Goal: Task Accomplishment & Management: Use online tool/utility

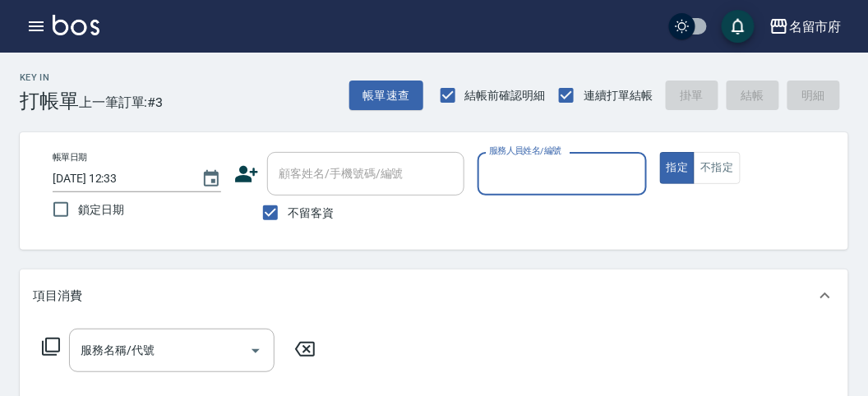
click at [516, 168] on input "服務人員姓名/編號" at bounding box center [562, 173] width 154 height 29
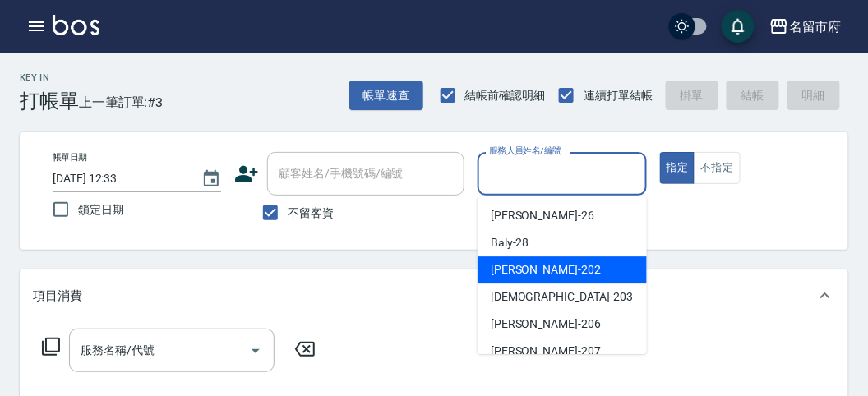
click at [519, 257] on div "[PERSON_NAME] -202" at bounding box center [561, 269] width 169 height 27
type input "[PERSON_NAME]-202"
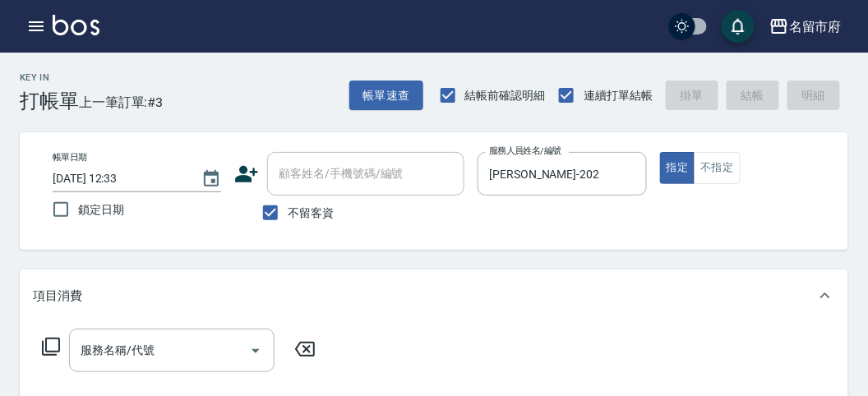
click at [53, 339] on icon at bounding box center [51, 347] width 20 height 20
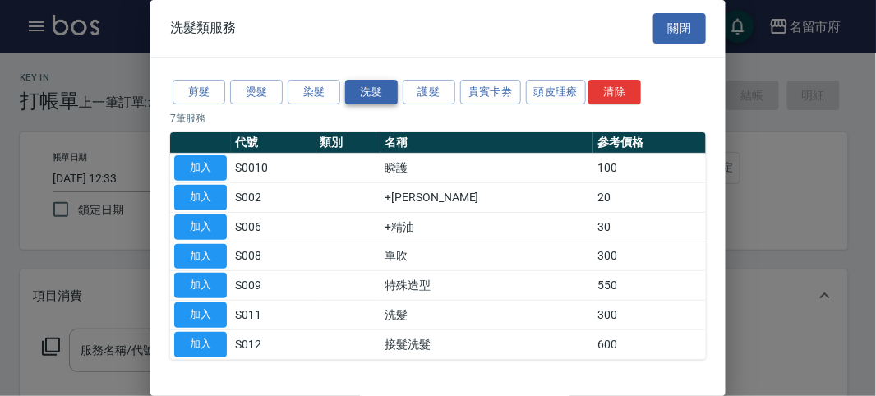
click at [384, 84] on button "洗髮" at bounding box center [371, 92] width 53 height 25
click at [197, 81] on button "剪髮" at bounding box center [199, 92] width 53 height 25
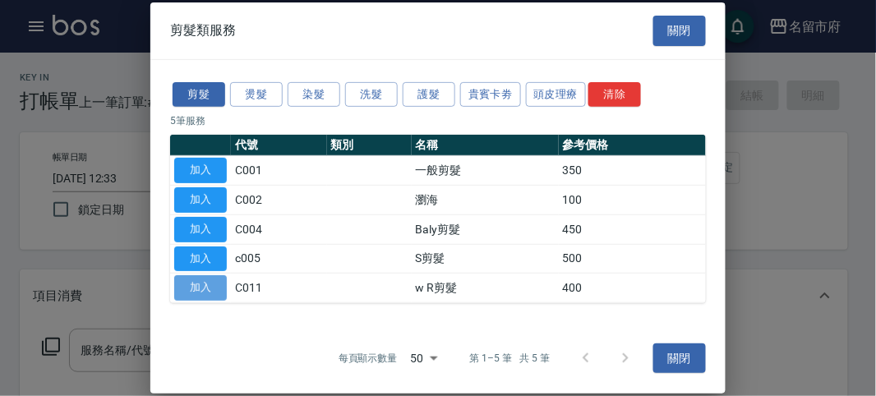
click at [203, 292] on button "加入" at bounding box center [200, 287] width 53 height 25
type input "w R剪髮(C011)"
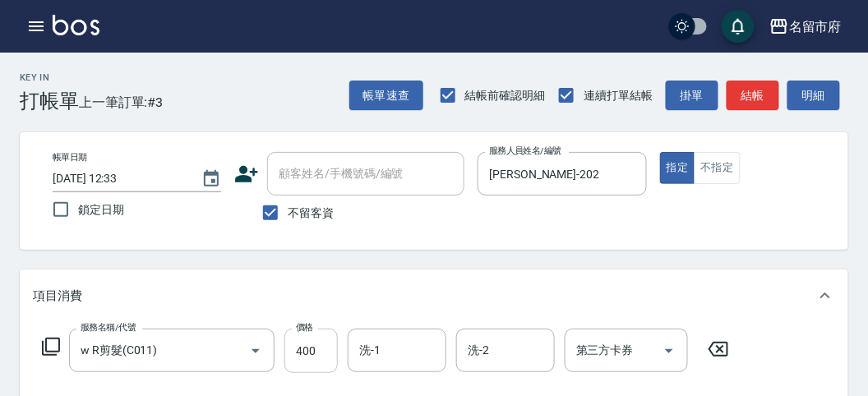
click at [317, 354] on input "400" at bounding box center [310, 351] width 53 height 44
type input "350"
click at [743, 90] on button "結帳" at bounding box center [753, 96] width 53 height 30
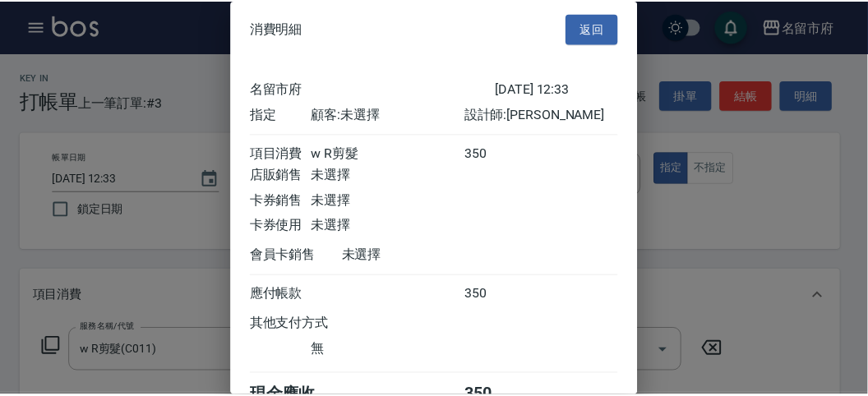
scroll to position [91, 0]
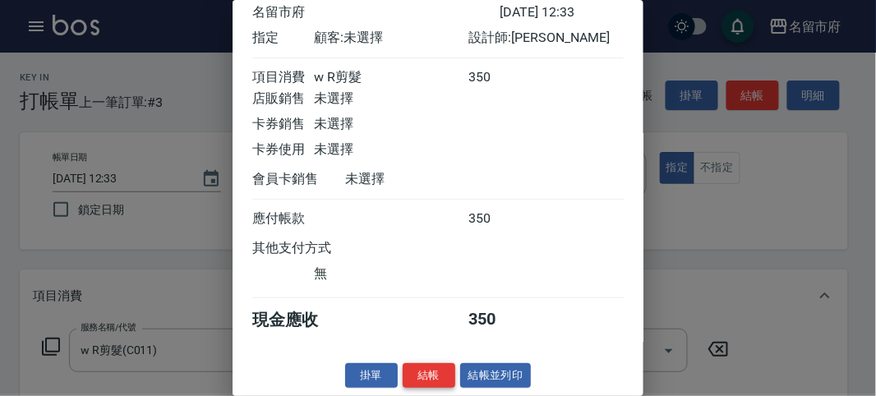
click at [416, 377] on button "結帳" at bounding box center [429, 375] width 53 height 25
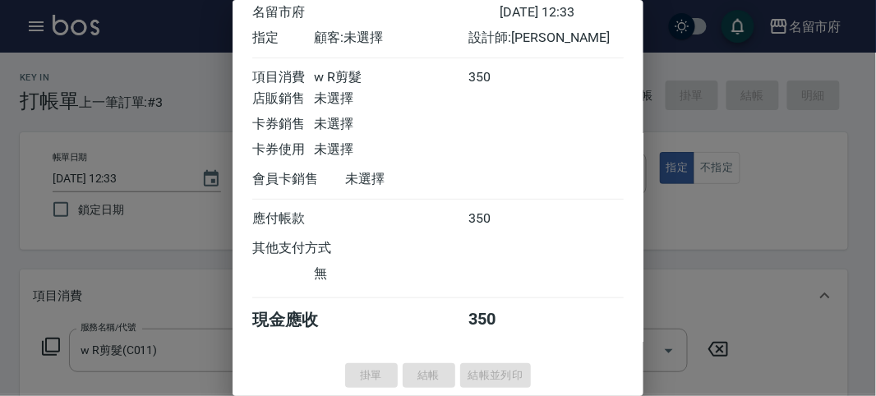
type input "[DATE] 13:05"
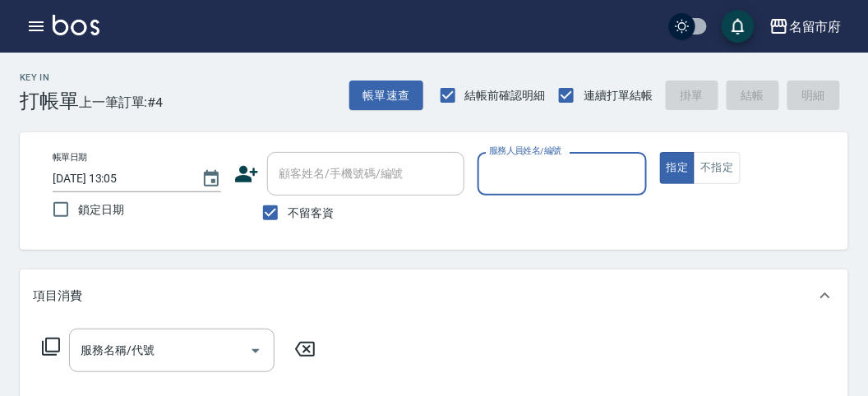
click at [577, 176] on input "服務人員姓名/編號" at bounding box center [562, 173] width 154 height 29
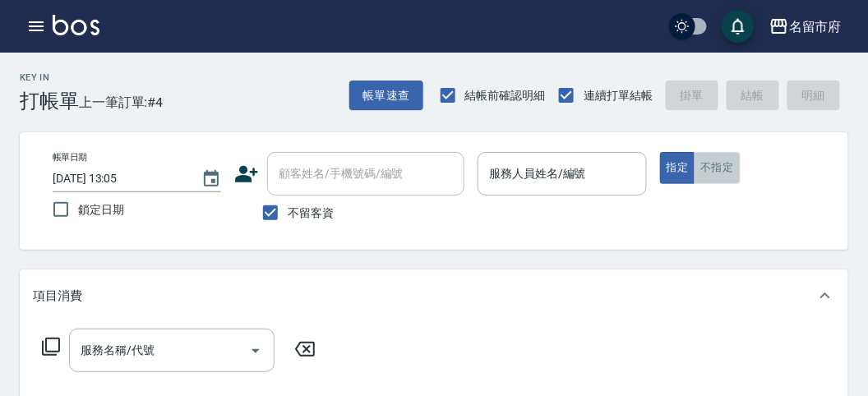
click at [704, 174] on button "不指定" at bounding box center [717, 168] width 46 height 32
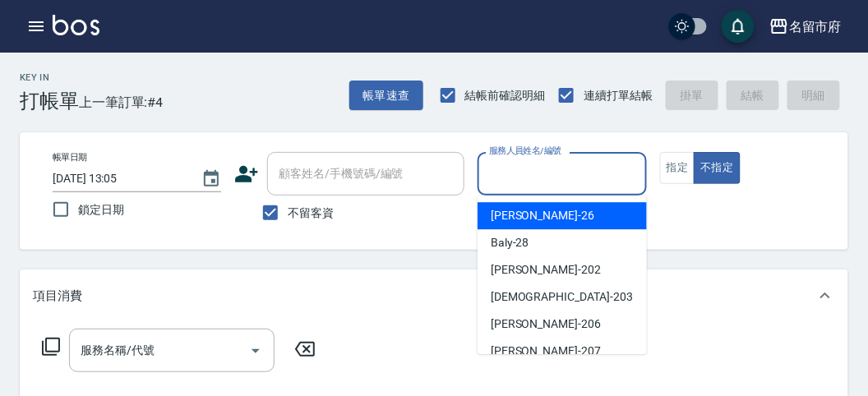
click at [534, 184] on input "服務人員姓名/編號" at bounding box center [562, 173] width 154 height 29
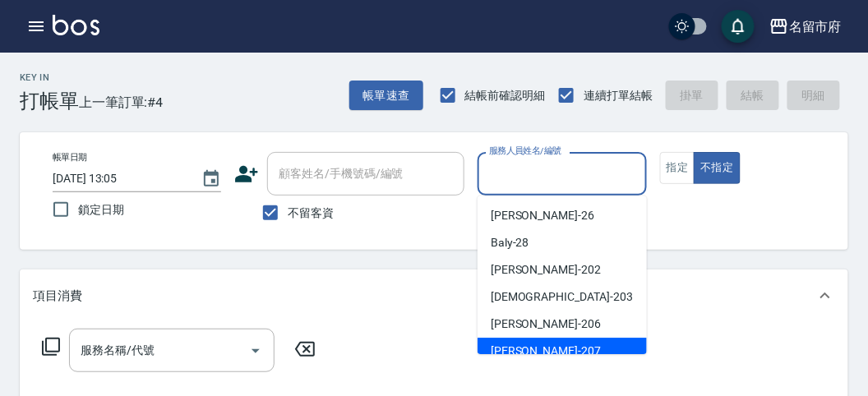
click at [544, 344] on div "[PERSON_NAME] -207" at bounding box center [561, 351] width 169 height 27
type input "[PERSON_NAME]-207"
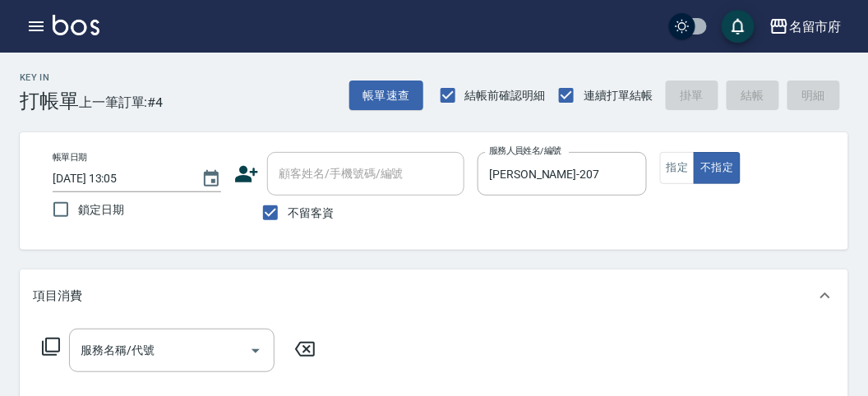
click at [47, 345] on icon at bounding box center [51, 347] width 20 height 20
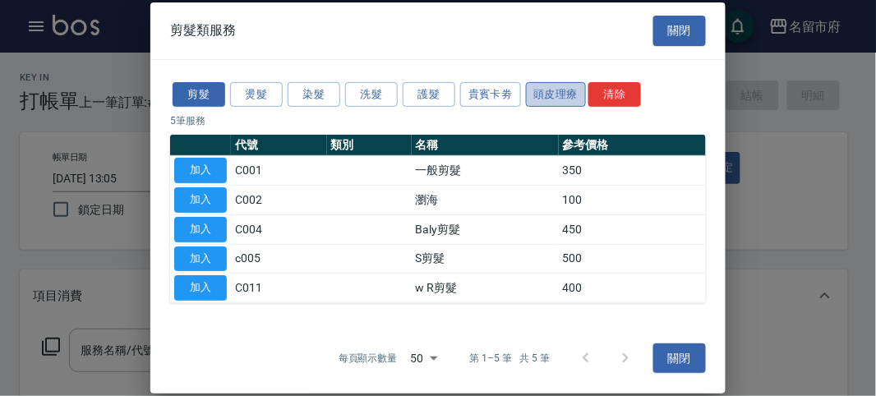
click at [533, 95] on button "頭皮理療" at bounding box center [556, 93] width 61 height 25
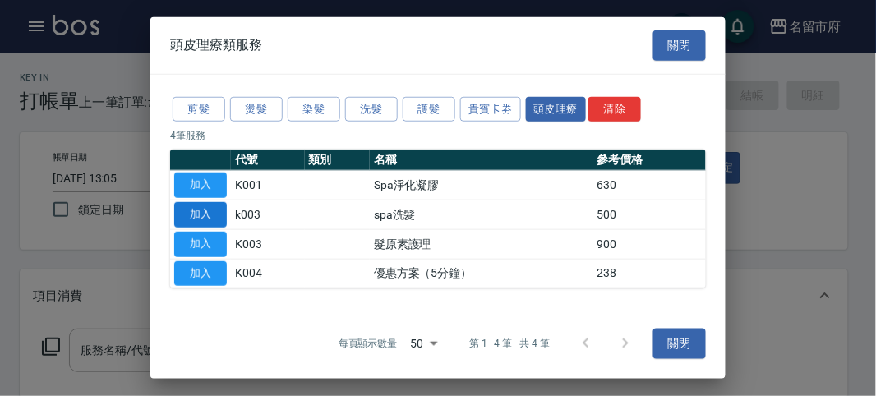
click at [200, 214] on button "加入" at bounding box center [200, 214] width 53 height 25
type input "spa洗髮(k003)"
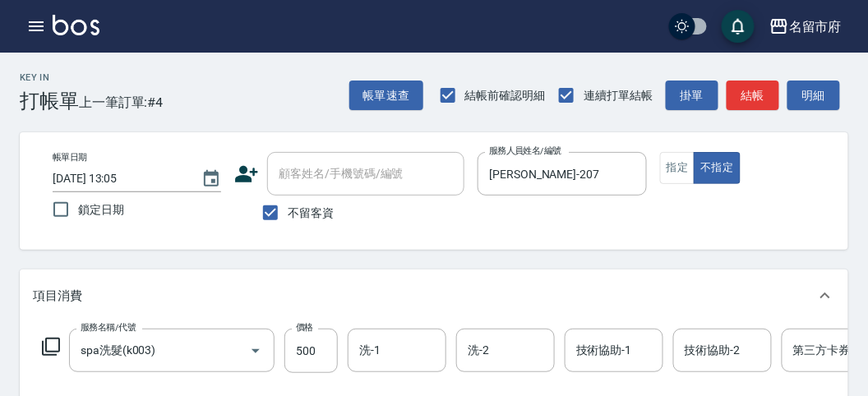
click at [53, 345] on icon at bounding box center [51, 347] width 20 height 20
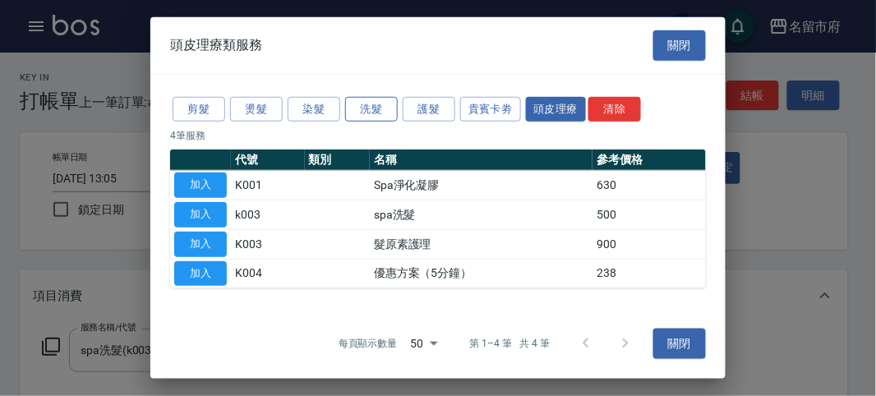
click at [364, 113] on button "洗髮" at bounding box center [371, 108] width 53 height 25
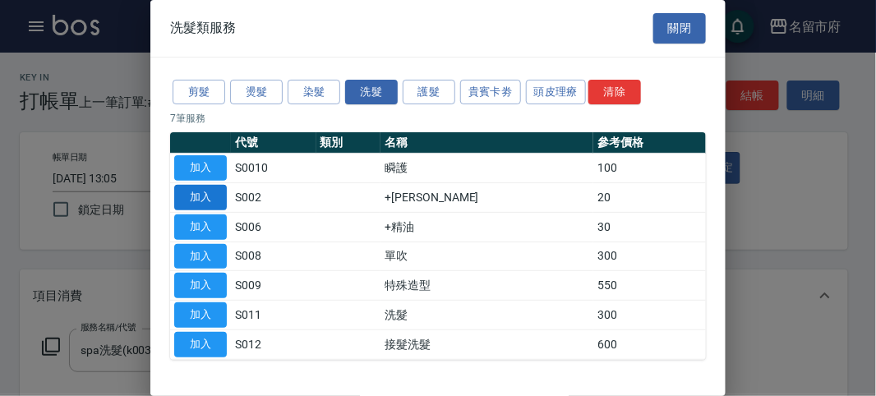
click at [205, 201] on button "加入" at bounding box center [200, 197] width 53 height 25
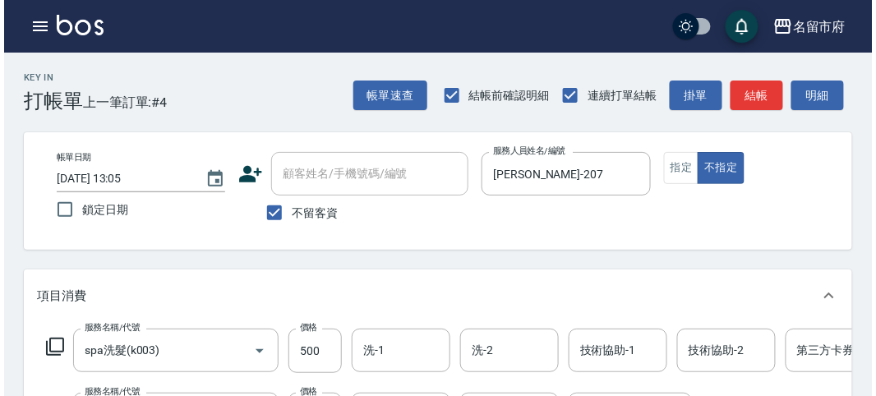
scroll to position [547, 0]
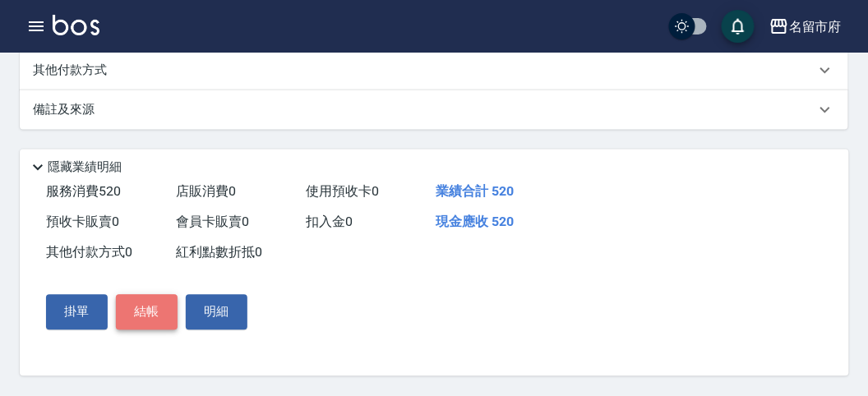
click at [159, 322] on button "結帳" at bounding box center [147, 312] width 62 height 35
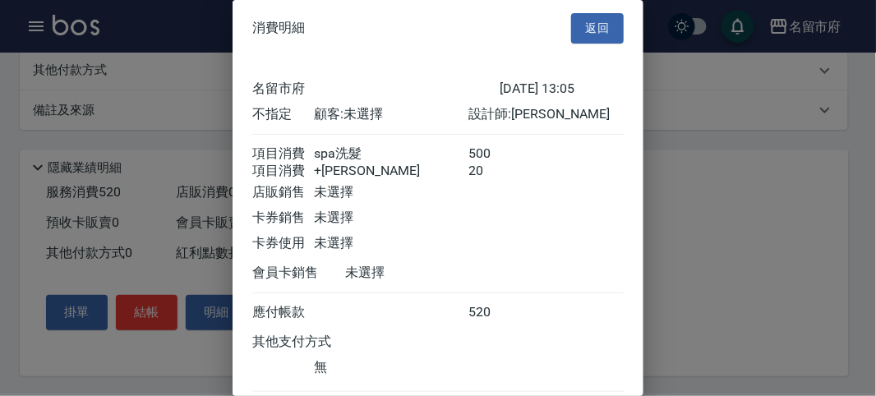
scroll to position [109, 0]
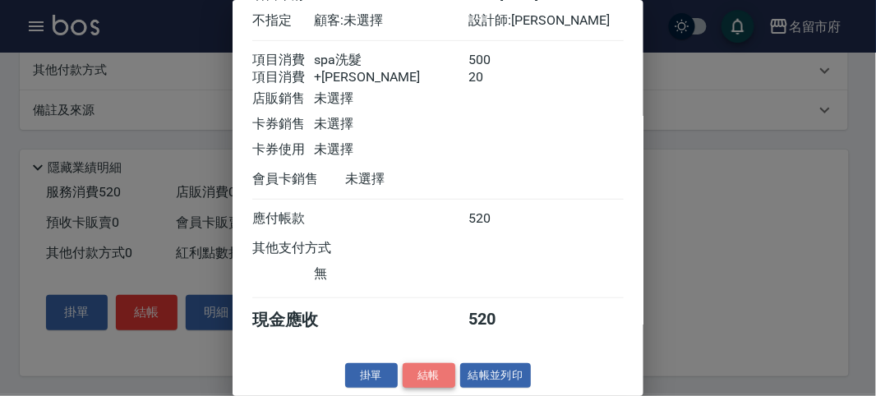
click at [430, 374] on button "結帳" at bounding box center [429, 375] width 53 height 25
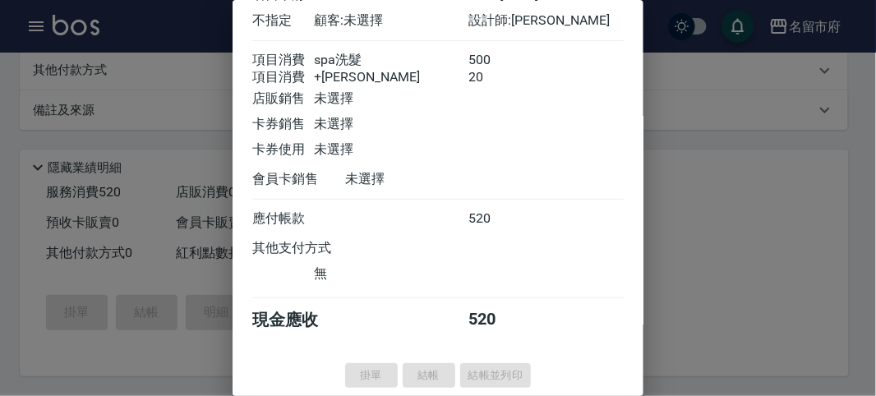
type input "[DATE] 13:22"
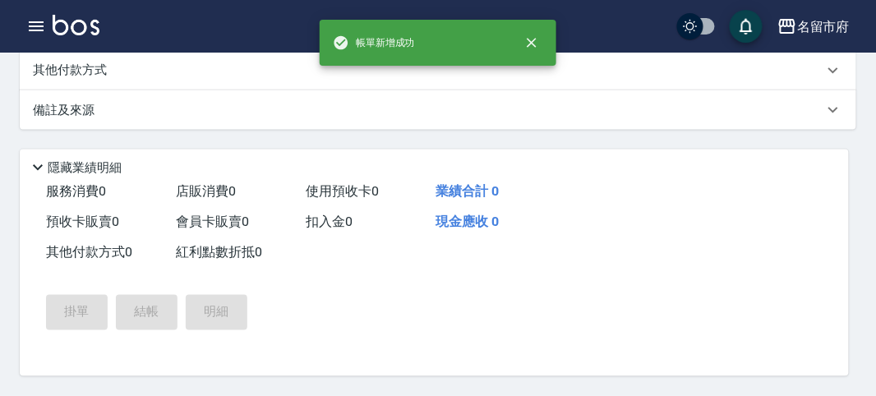
scroll to position [0, 0]
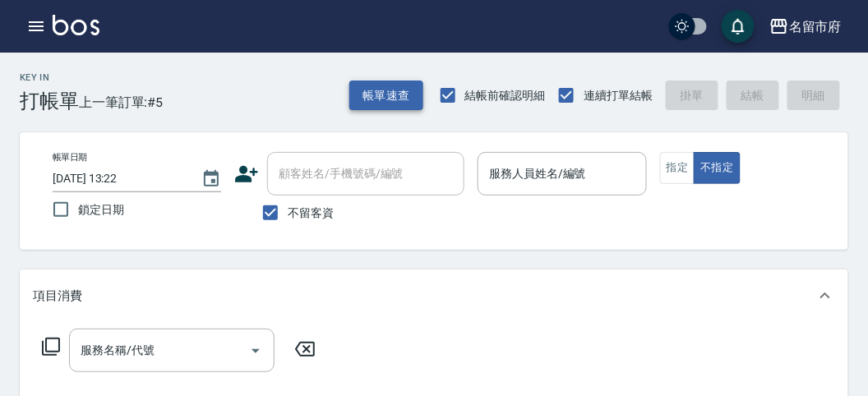
click at [392, 85] on button "帳單速查" at bounding box center [386, 96] width 74 height 30
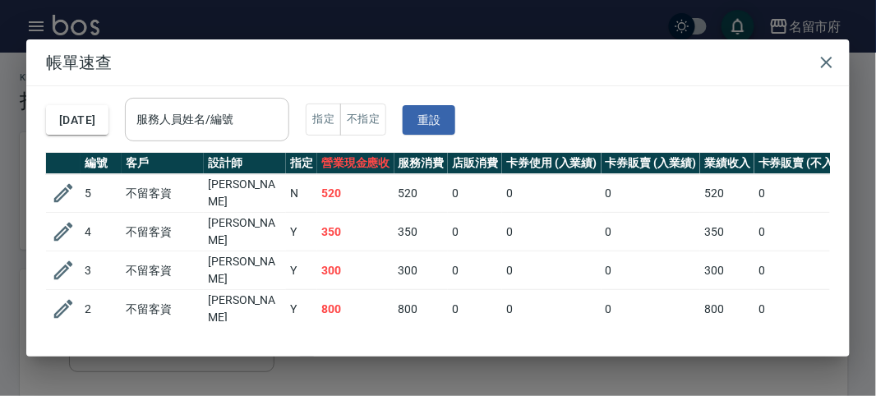
click at [270, 112] on input "服務人員姓名/編號" at bounding box center [207, 119] width 150 height 29
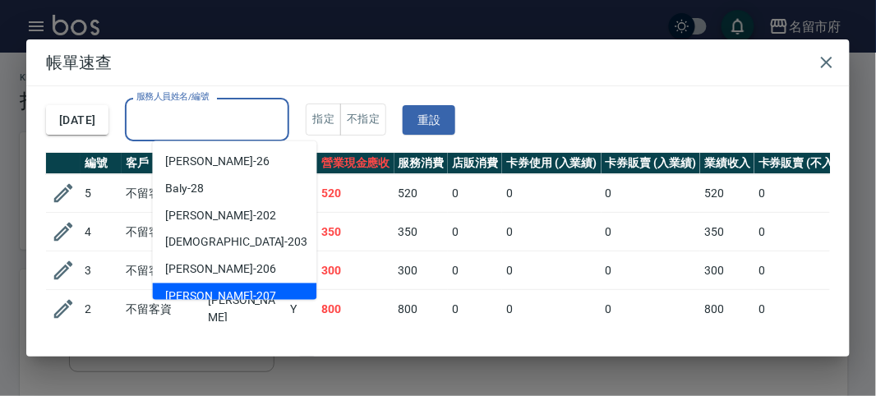
click at [245, 289] on div "[PERSON_NAME] -207" at bounding box center [235, 297] width 164 height 27
type input "[PERSON_NAME]-207"
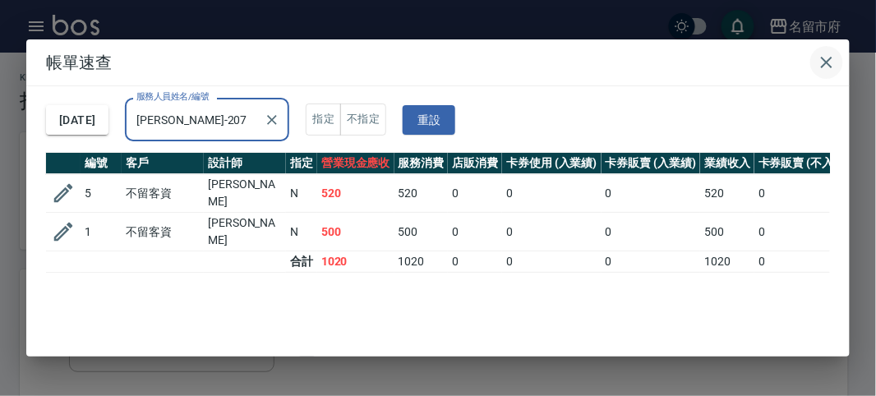
click at [823, 63] on icon "button" at bounding box center [827, 63] width 20 height 20
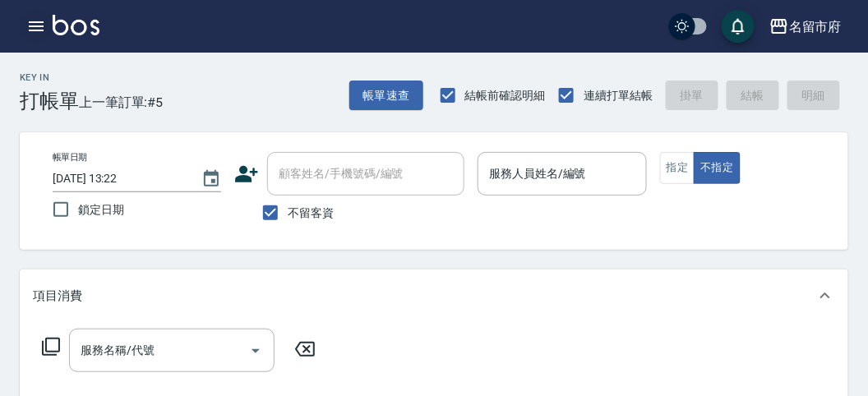
click at [19, 21] on div "名留市府 登出" at bounding box center [434, 26] width 868 height 53
click at [26, 35] on icon "button" at bounding box center [36, 26] width 20 height 20
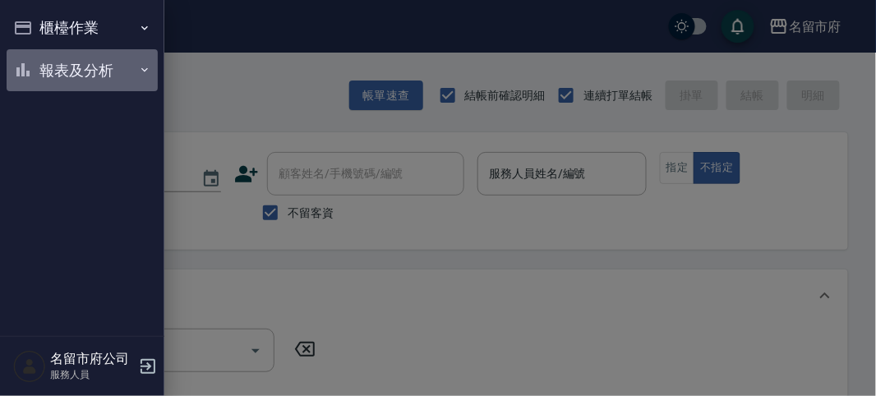
click at [30, 72] on icon "button" at bounding box center [23, 70] width 20 height 20
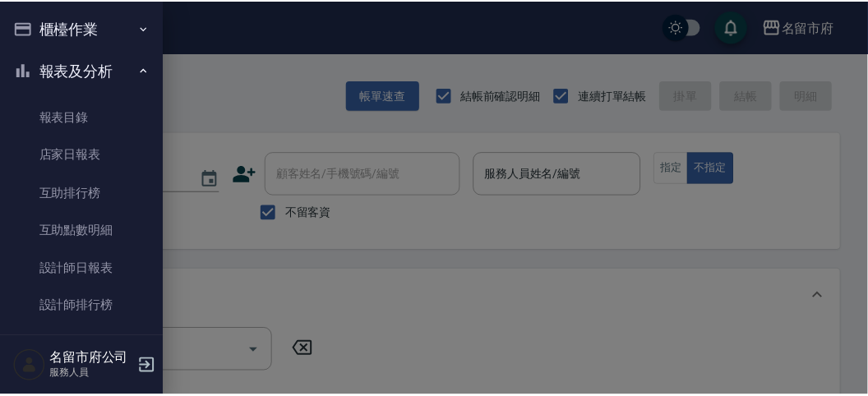
scroll to position [53, 0]
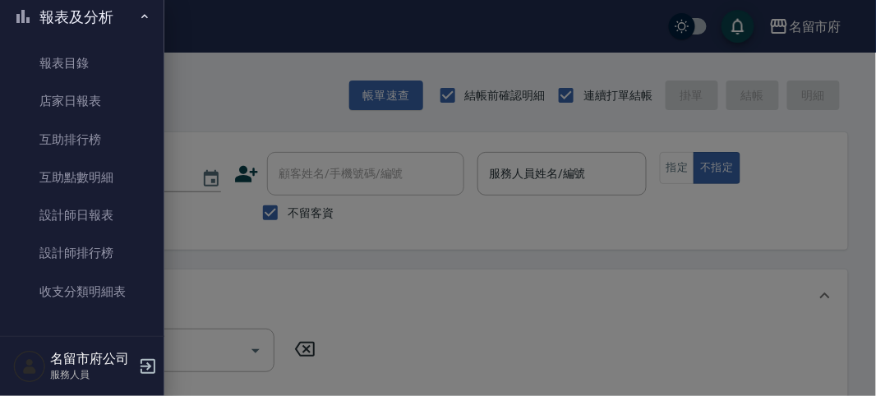
click at [134, 260] on link "設計師排行榜" at bounding box center [82, 253] width 151 height 38
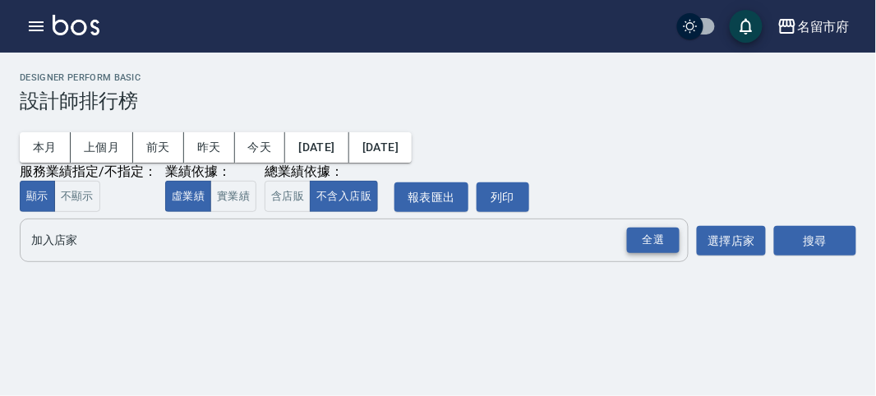
click at [656, 251] on div "全選" at bounding box center [653, 240] width 53 height 25
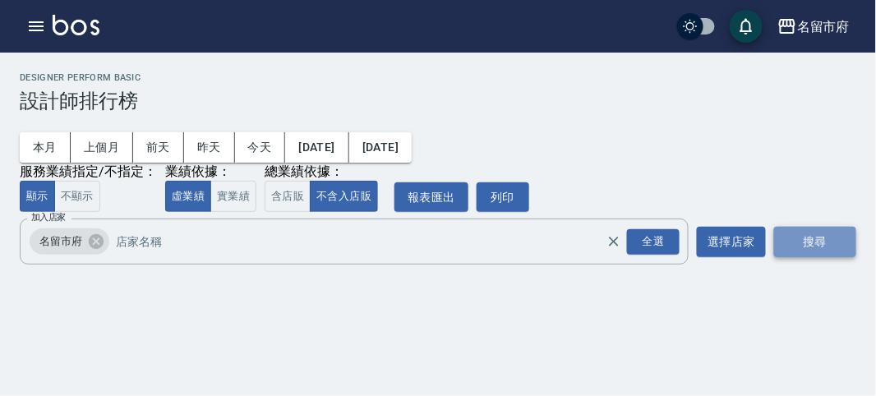
click at [827, 242] on button "搜尋" at bounding box center [815, 242] width 82 height 30
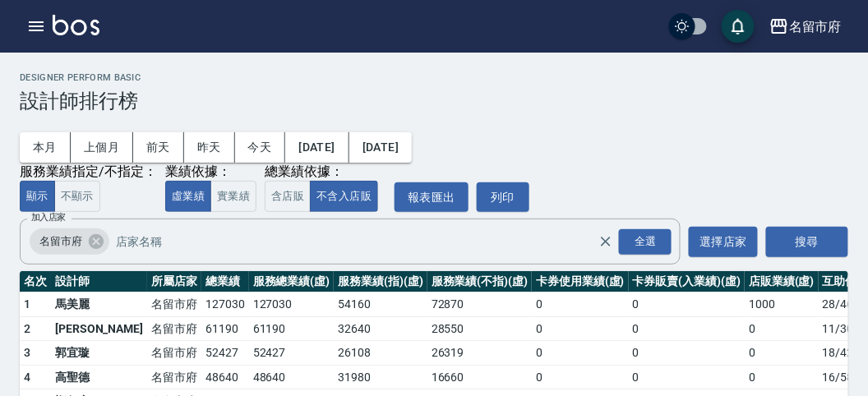
scroll to position [144, 0]
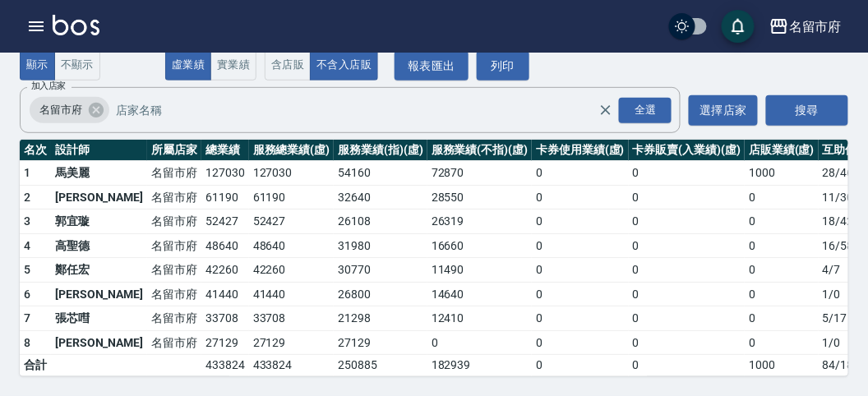
click at [74, 29] on img at bounding box center [76, 25] width 47 height 21
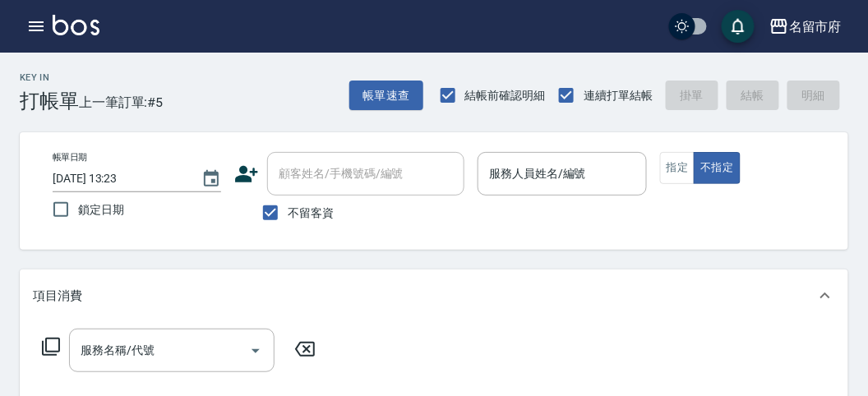
click at [55, 22] on img at bounding box center [76, 25] width 47 height 21
click at [35, 25] on icon "button" at bounding box center [36, 26] width 20 height 20
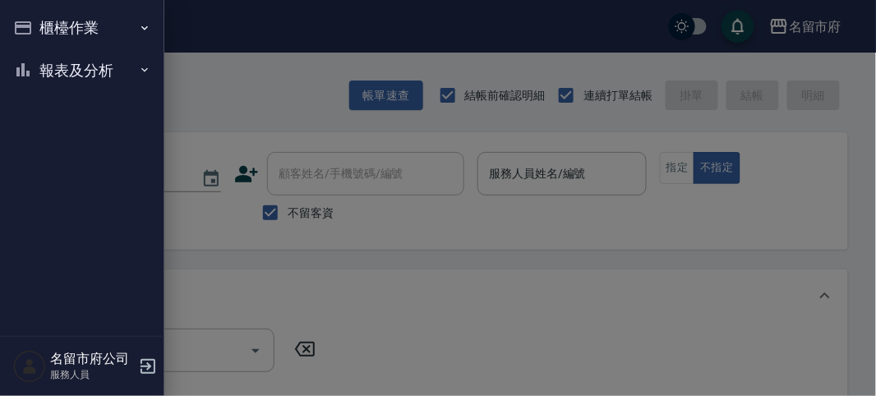
click at [228, 87] on div at bounding box center [438, 198] width 876 height 396
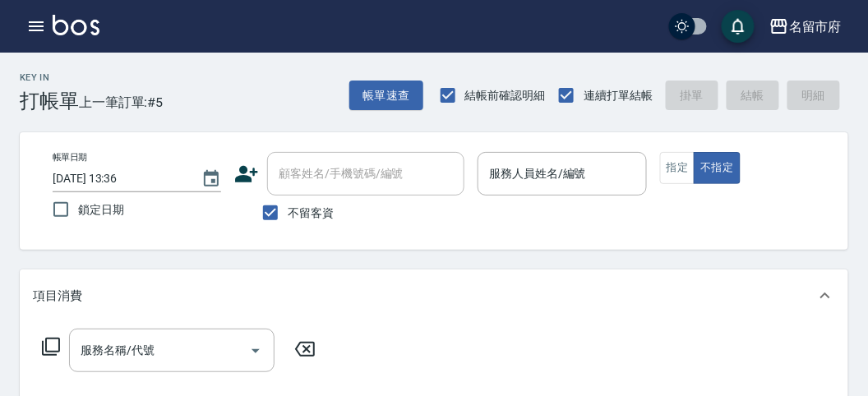
click at [33, 21] on icon "button" at bounding box center [36, 26] width 15 height 10
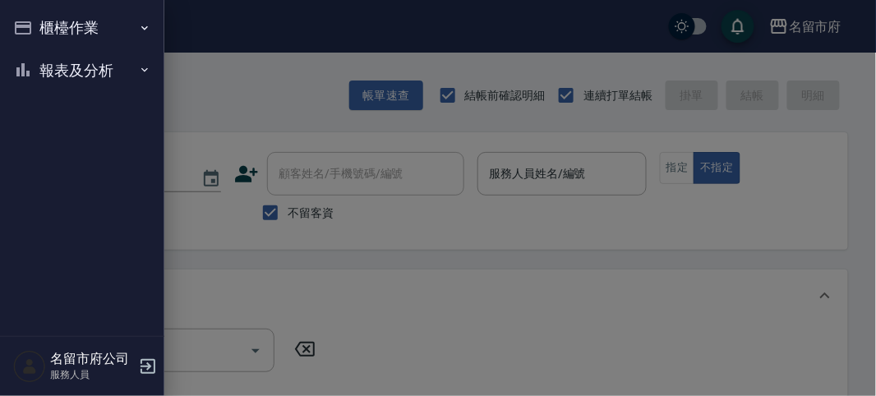
click at [316, 103] on div at bounding box center [438, 198] width 876 height 396
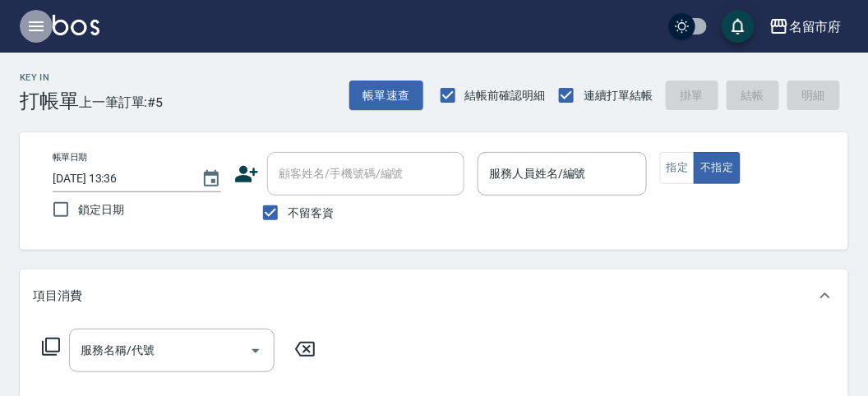
click at [39, 23] on icon "button" at bounding box center [36, 26] width 20 height 20
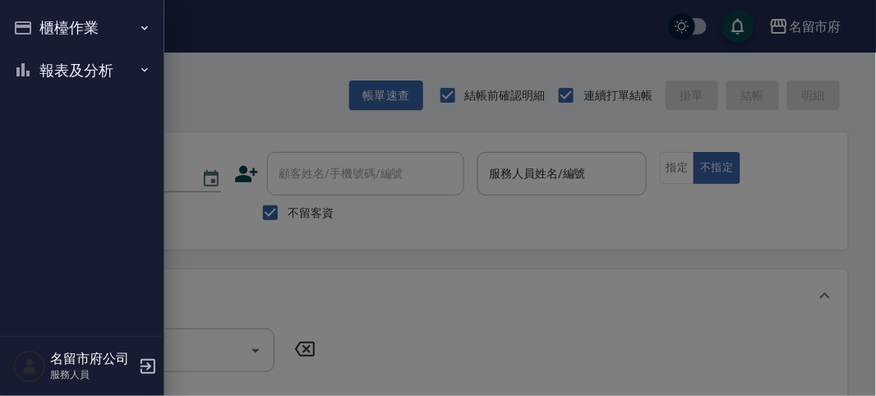
click at [99, 68] on button "報表及分析" at bounding box center [82, 70] width 151 height 43
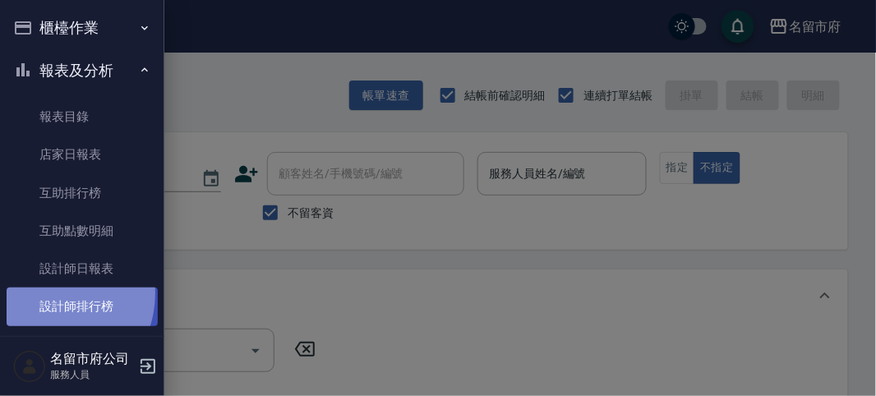
click at [48, 294] on link "設計師排行榜" at bounding box center [82, 307] width 151 height 38
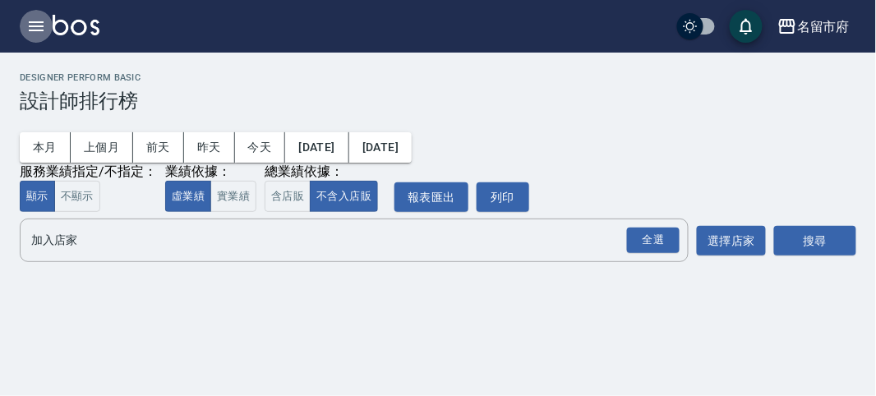
click at [31, 21] on icon "button" at bounding box center [36, 26] width 20 height 20
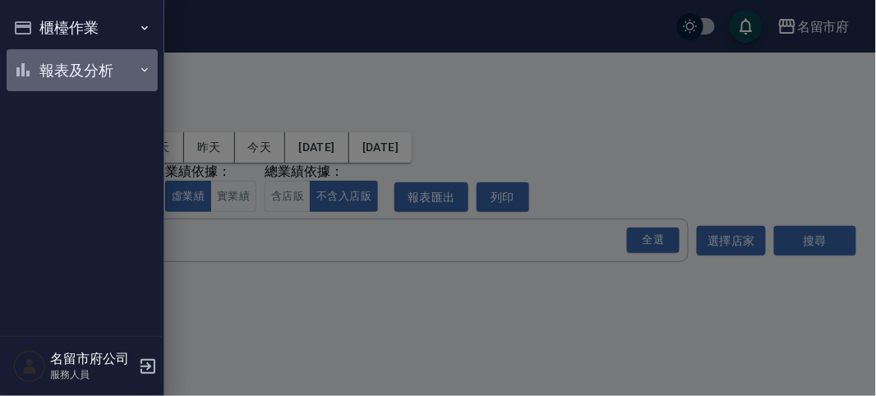
click at [127, 58] on button "報表及分析" at bounding box center [82, 70] width 151 height 43
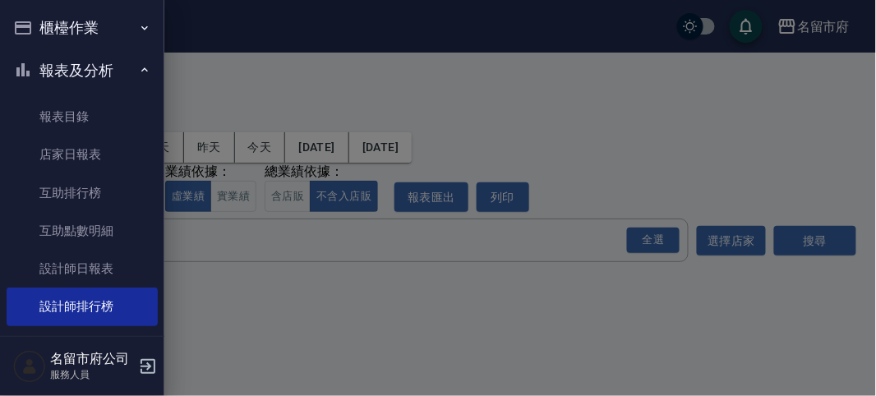
click at [210, 236] on div at bounding box center [438, 198] width 876 height 396
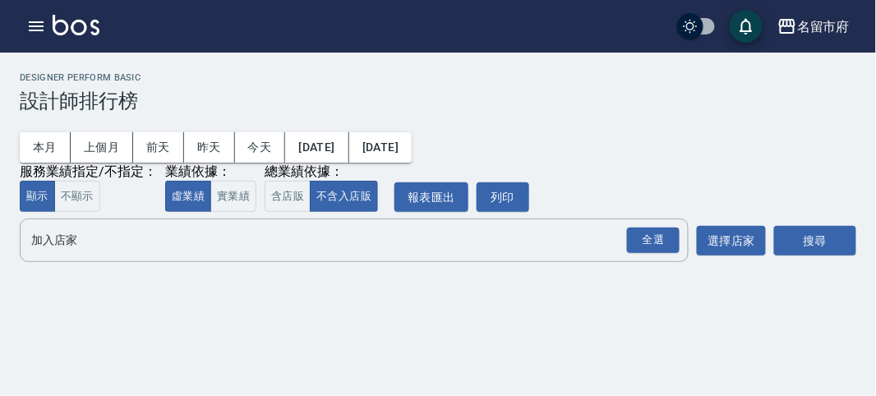
click at [84, 17] on img at bounding box center [76, 25] width 47 height 21
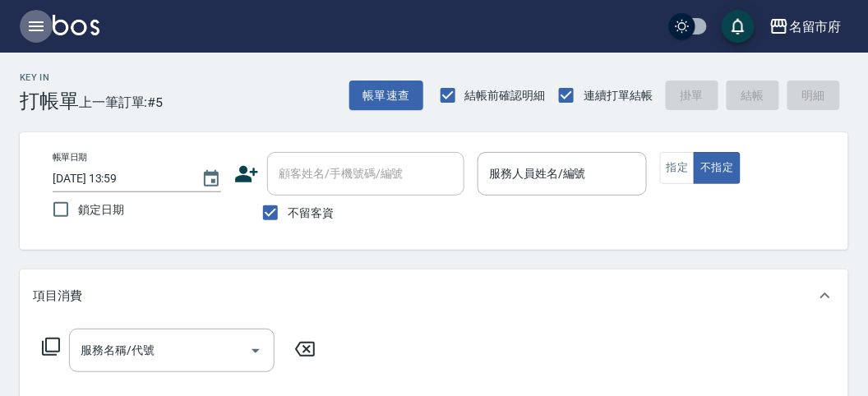
click at [35, 23] on icon "button" at bounding box center [36, 26] width 20 height 20
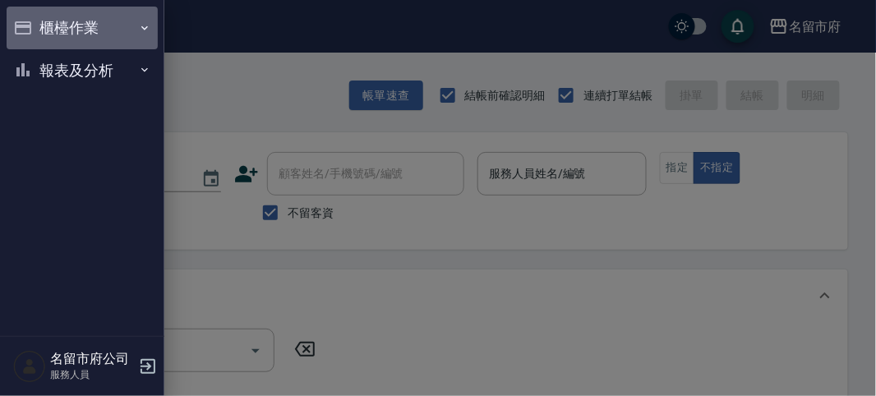
click at [21, 22] on icon "button" at bounding box center [23, 28] width 20 height 20
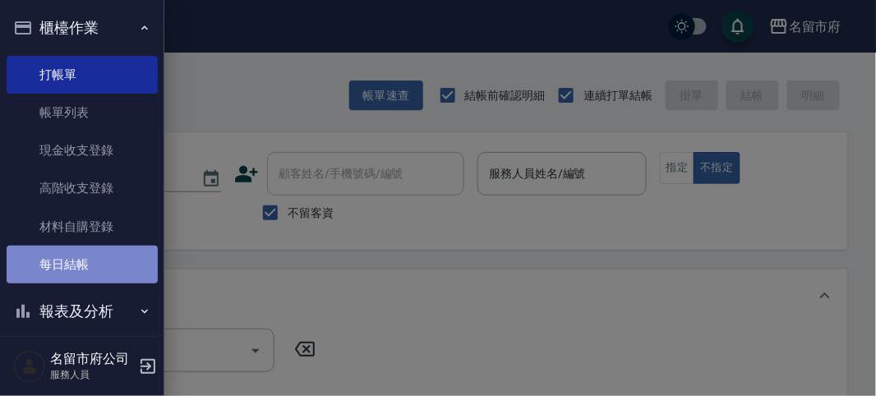
click at [96, 261] on link "每日結帳" at bounding box center [82, 265] width 151 height 38
click at [97, 261] on link "每日結帳" at bounding box center [82, 265] width 151 height 38
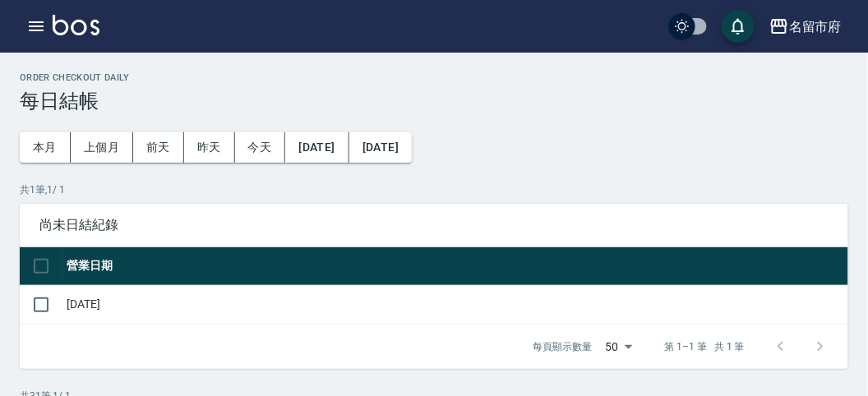
click at [97, 261] on th "營業日期" at bounding box center [455, 266] width 786 height 39
click at [95, 8] on div "名留市府 登出" at bounding box center [434, 26] width 868 height 53
click at [84, 29] on img at bounding box center [76, 25] width 47 height 21
